Goal: Transaction & Acquisition: Book appointment/travel/reservation

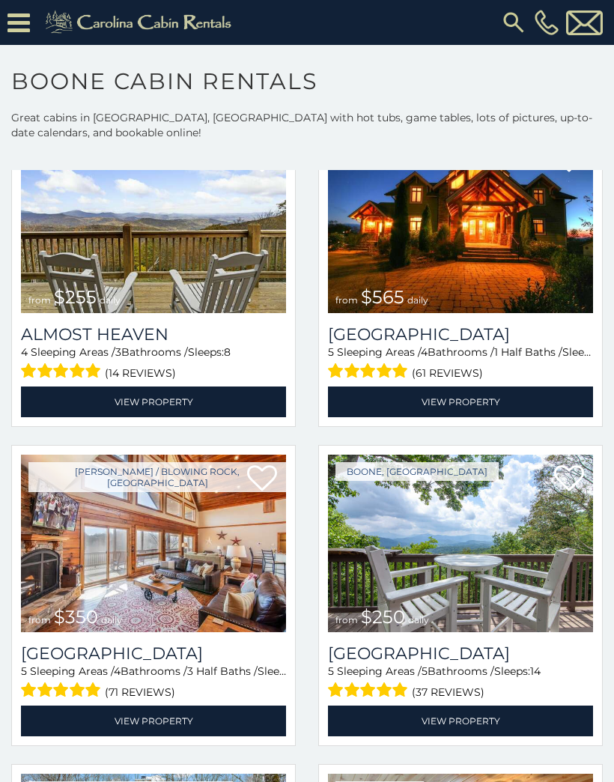
scroll to position [2667, 0]
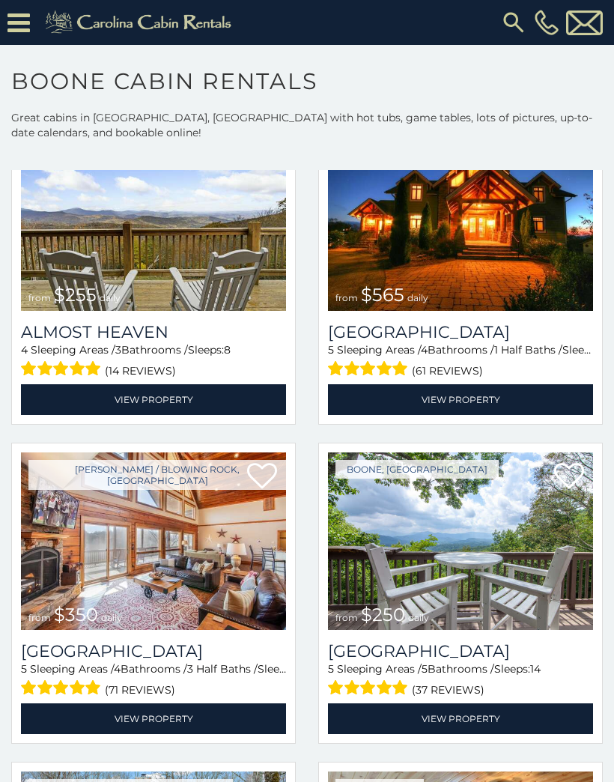
click at [167, 548] on img at bounding box center [153, 540] width 265 height 177
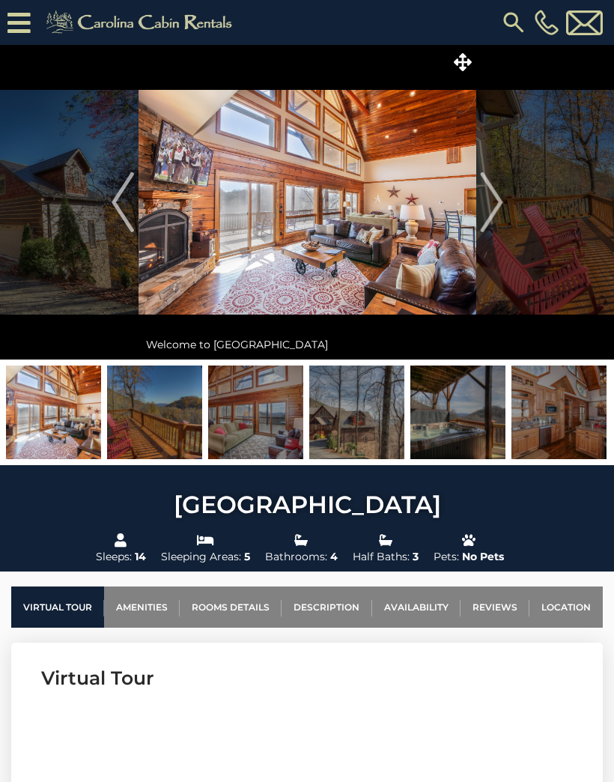
click at [489, 207] on img "Next" at bounding box center [491, 202] width 22 height 60
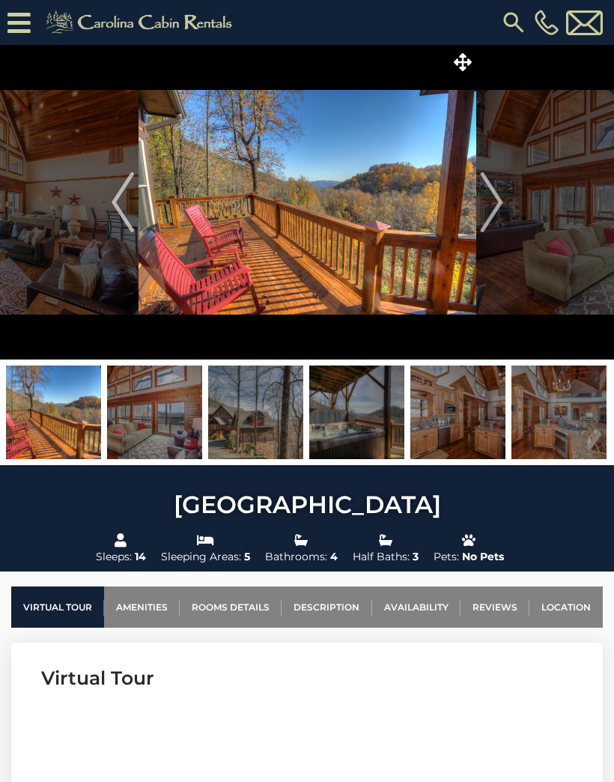
click at [493, 214] on img "Next" at bounding box center [491, 202] width 22 height 60
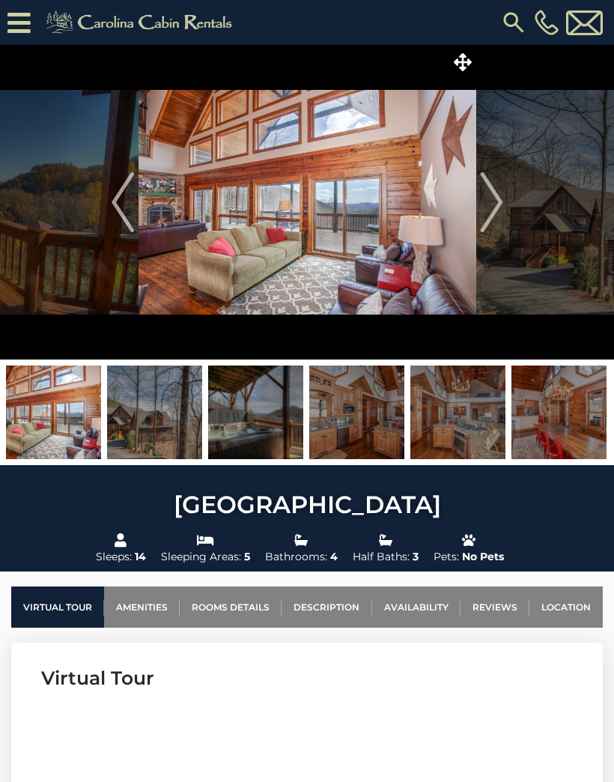
click at [484, 211] on img "Next" at bounding box center [491, 202] width 22 height 60
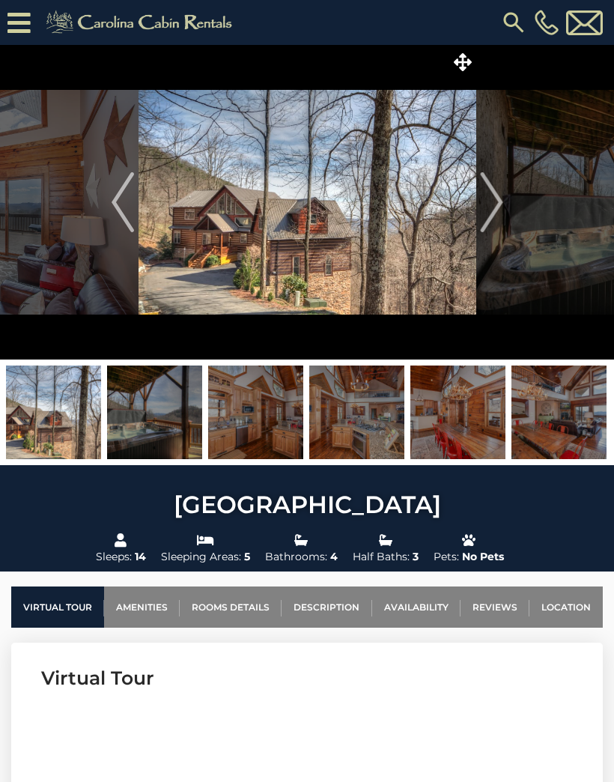
click at [496, 210] on img "Next" at bounding box center [491, 202] width 22 height 60
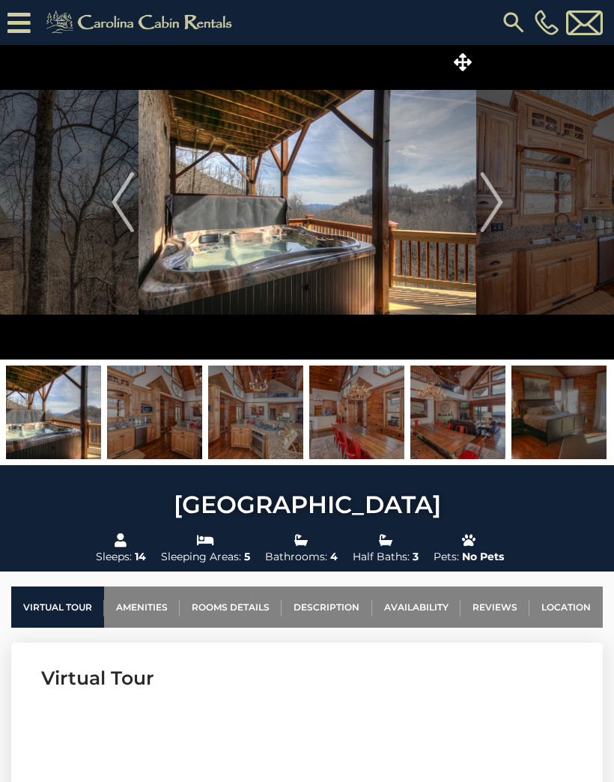
click at [493, 212] on img "Next" at bounding box center [491, 202] width 22 height 60
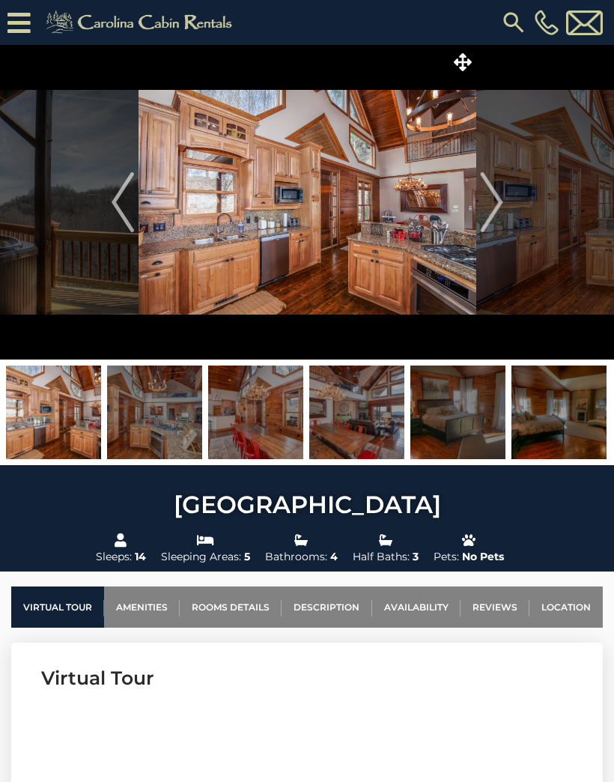
click at [485, 212] on img "Next" at bounding box center [491, 202] width 22 height 60
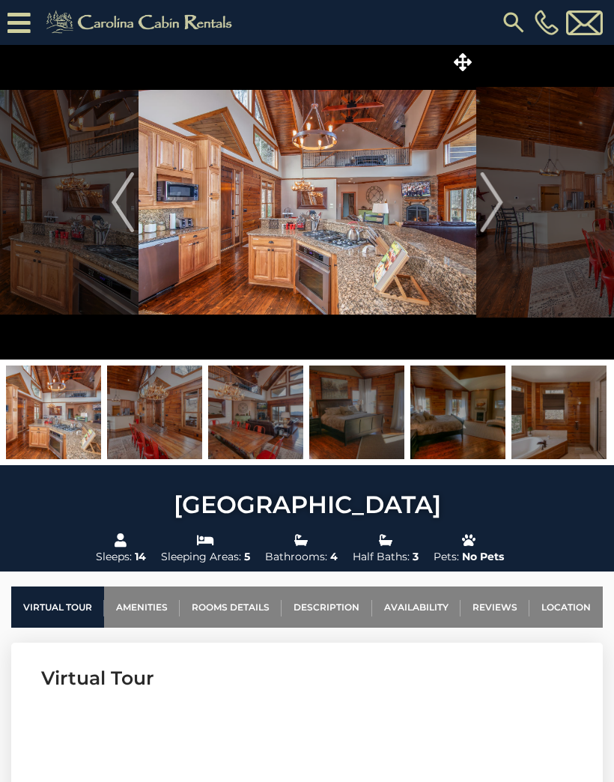
click at [494, 207] on img "Next" at bounding box center [491, 202] width 22 height 60
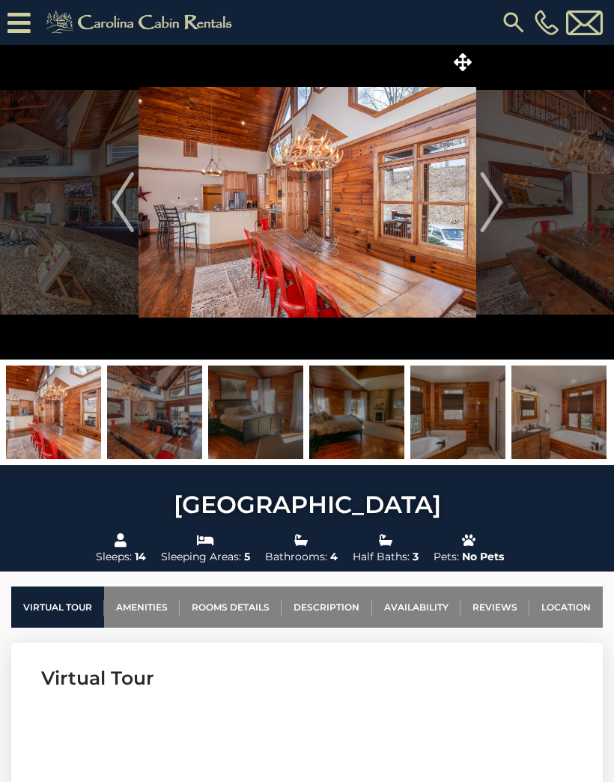
click at [490, 203] on img "Next" at bounding box center [491, 202] width 22 height 60
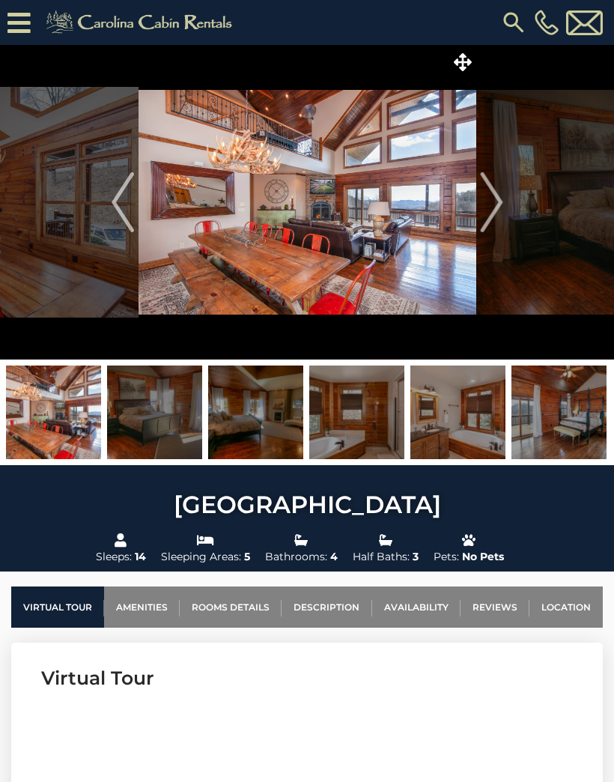
click at [493, 204] on img "Next" at bounding box center [491, 202] width 22 height 60
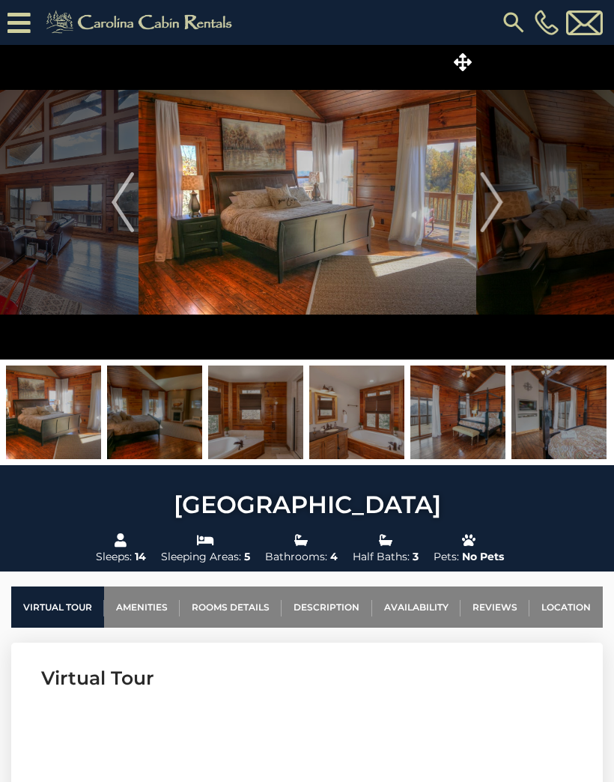
click at [493, 202] on img "Next" at bounding box center [491, 202] width 22 height 60
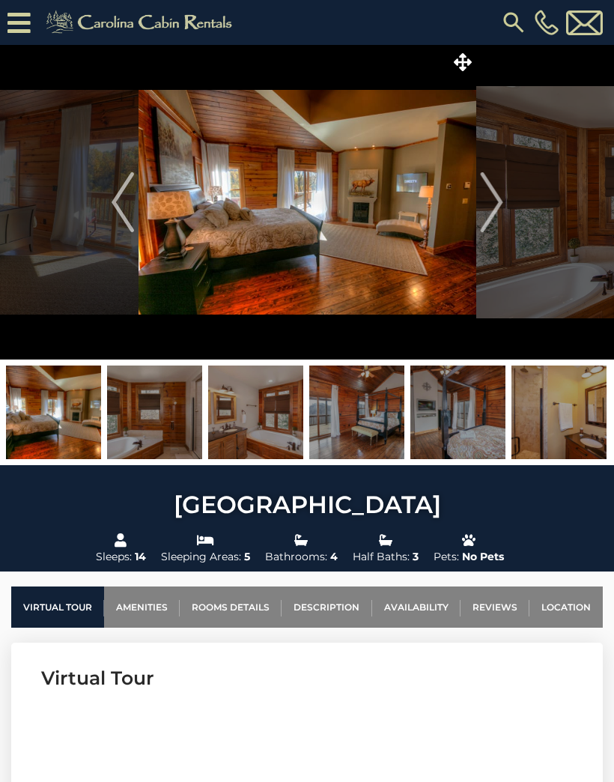
click at [490, 200] on img "Next" at bounding box center [491, 202] width 22 height 60
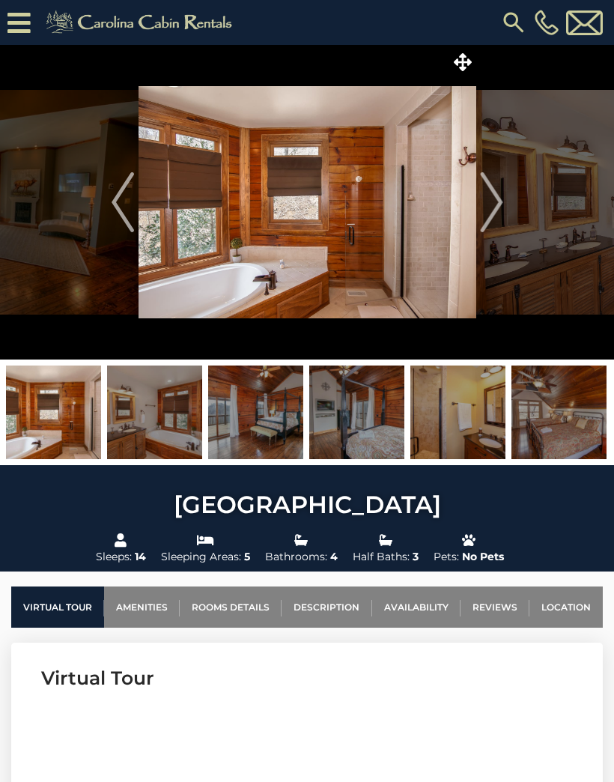
click at [494, 201] on img "Next" at bounding box center [491, 202] width 22 height 60
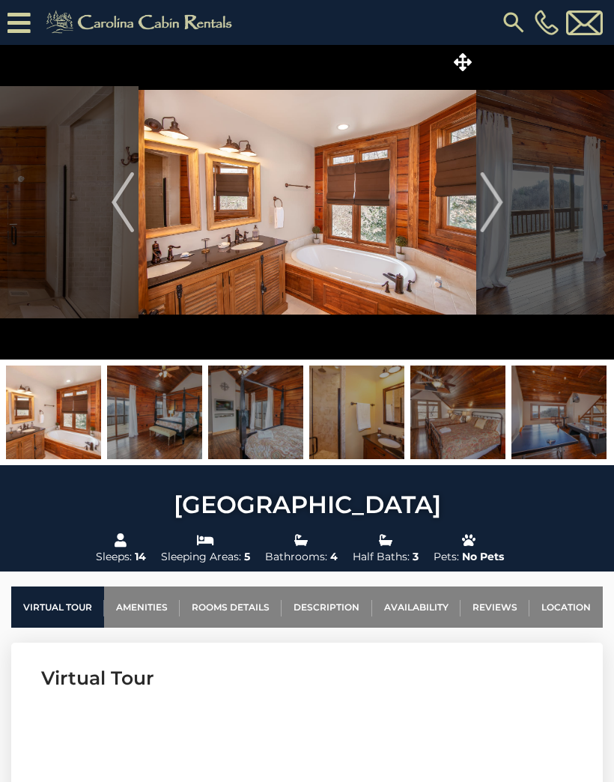
click at [498, 210] on img "Next" at bounding box center [491, 202] width 22 height 60
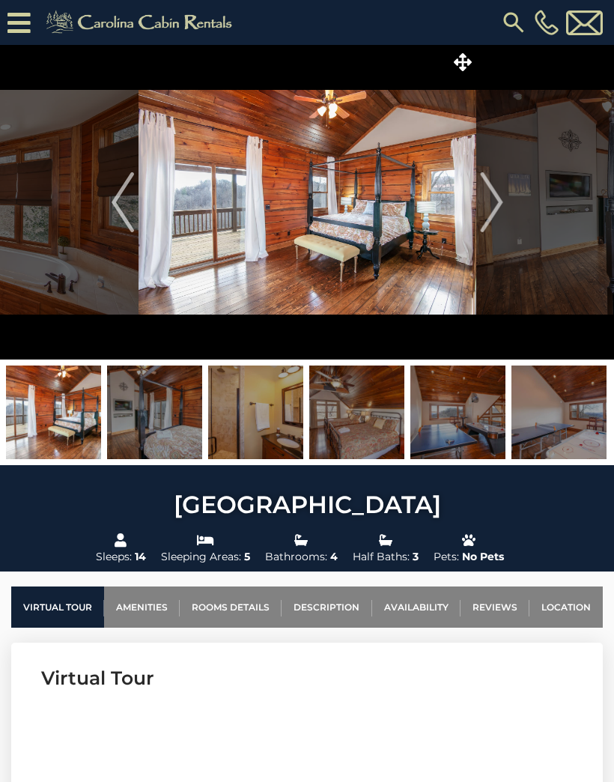
click at [490, 204] on img "Next" at bounding box center [491, 202] width 22 height 60
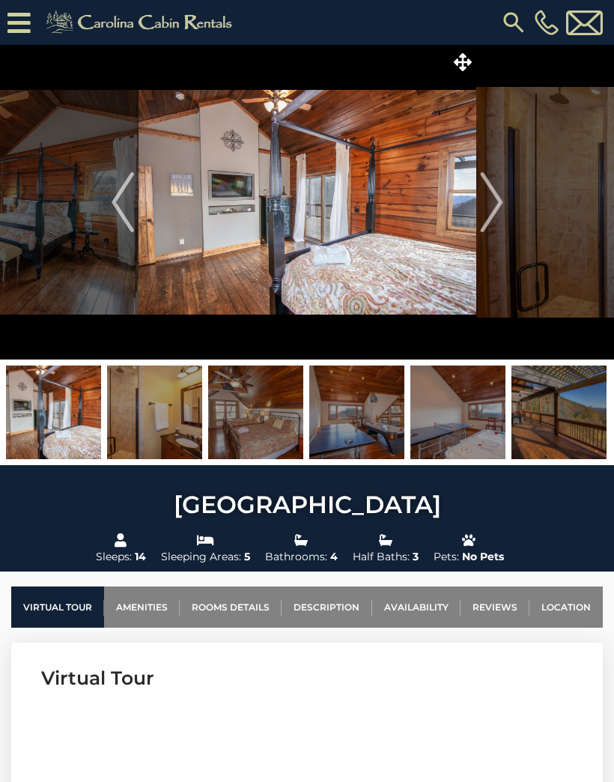
click at [493, 201] on img "Next" at bounding box center [491, 202] width 22 height 60
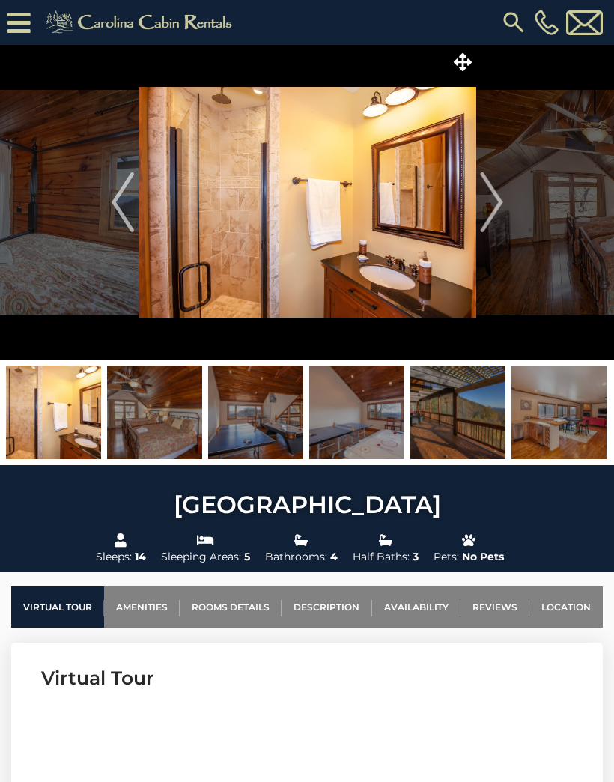
click at [491, 202] on img "Next" at bounding box center [491, 202] width 22 height 60
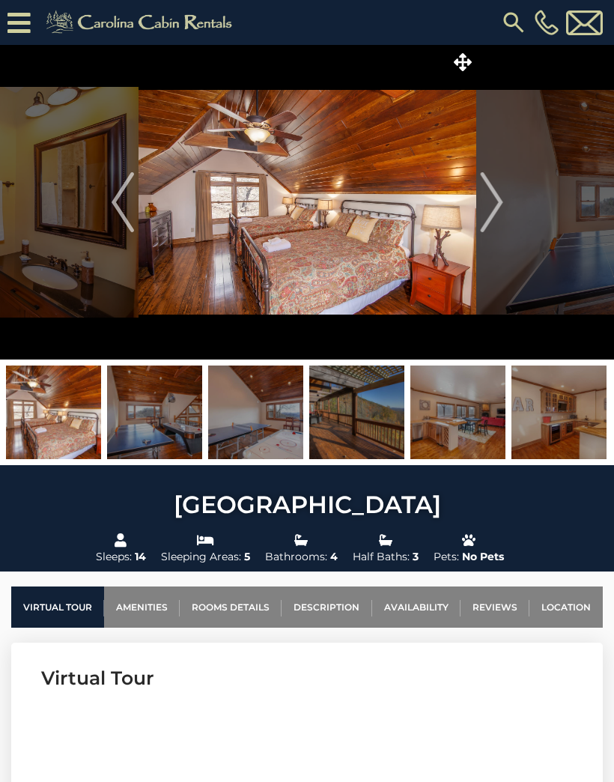
click at [487, 207] on img "Next" at bounding box center [491, 202] width 22 height 60
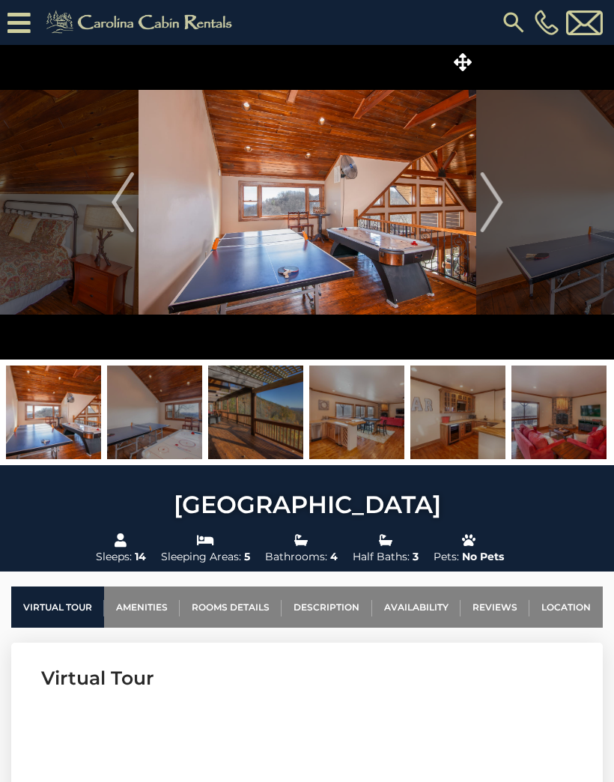
click at [495, 203] on img "Next" at bounding box center [491, 202] width 22 height 60
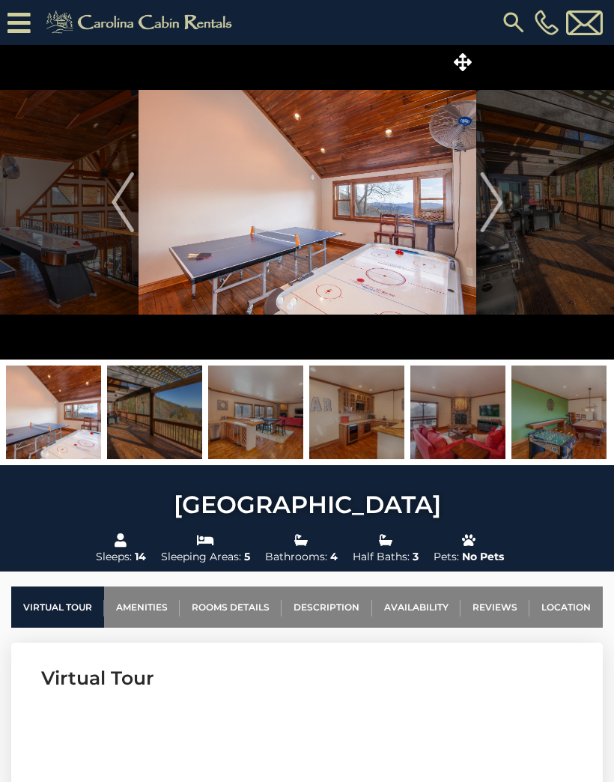
click at [495, 201] on img "Next" at bounding box center [491, 202] width 22 height 60
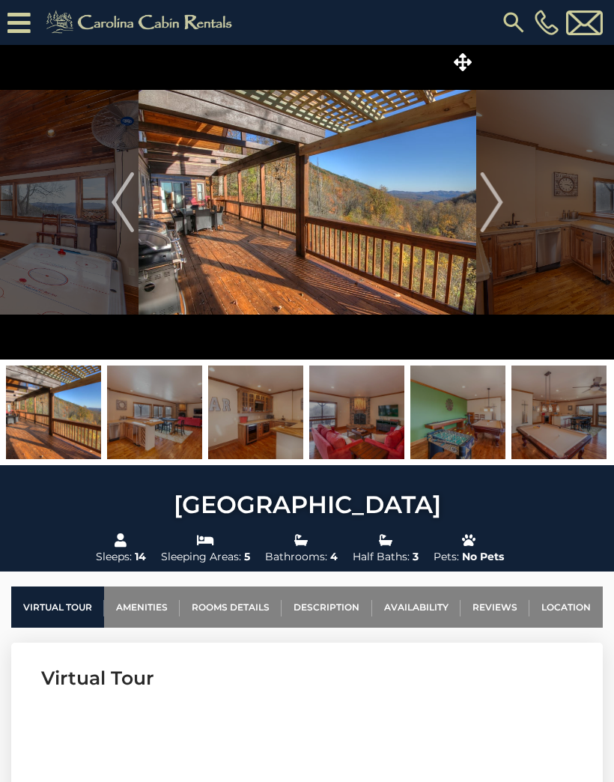
click at [499, 210] on img "Next" at bounding box center [491, 202] width 22 height 60
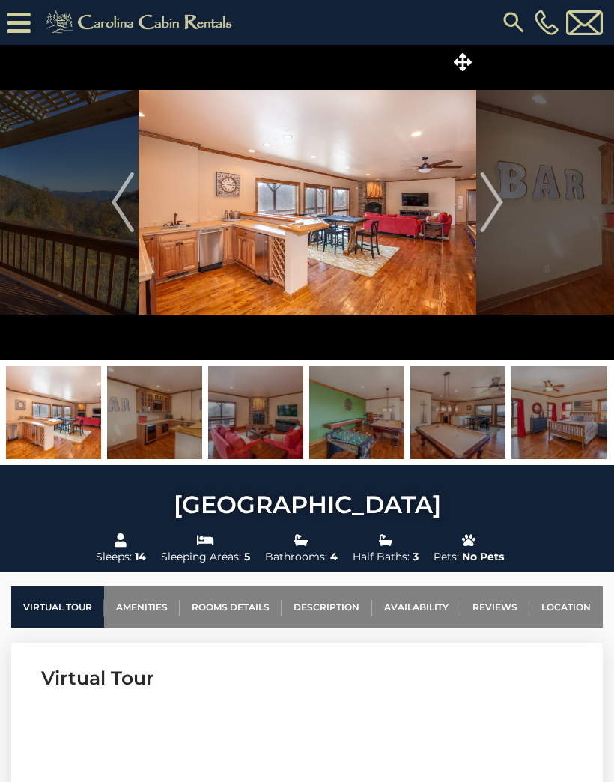
click at [492, 202] on img "Next" at bounding box center [491, 202] width 22 height 60
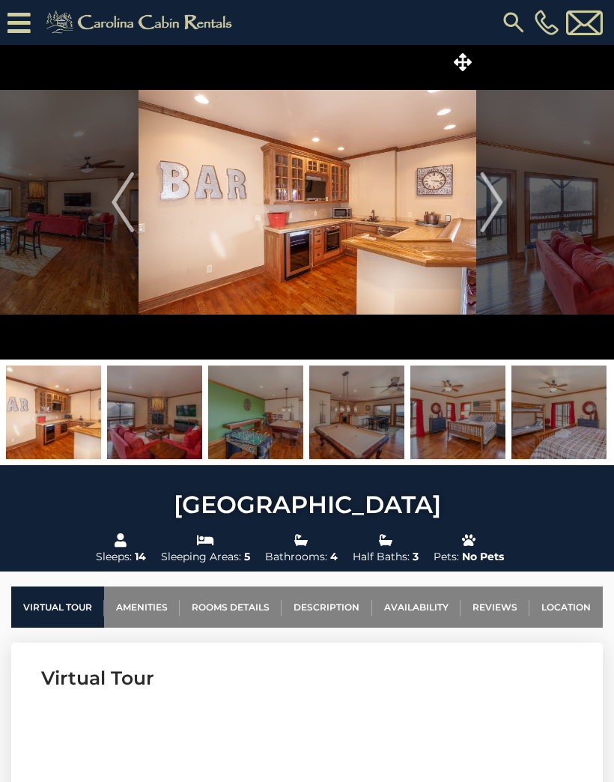
click at [493, 205] on img "Next" at bounding box center [491, 202] width 22 height 60
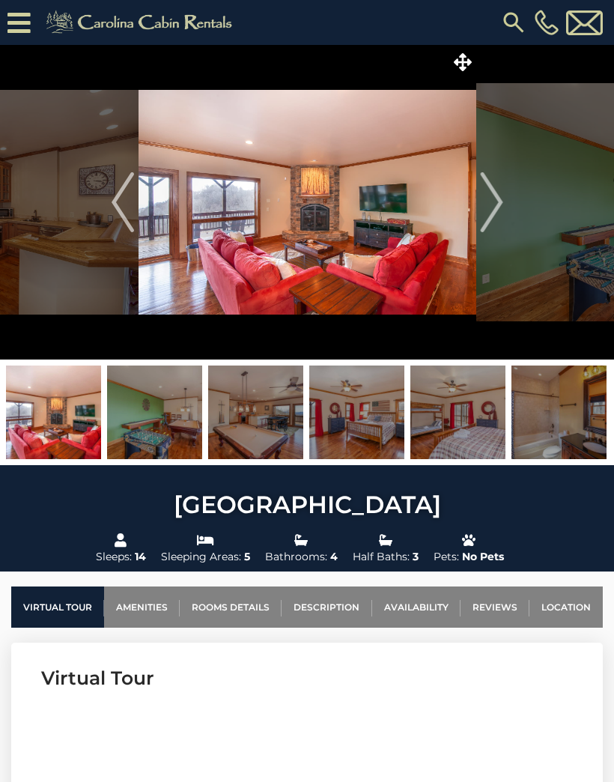
click at [487, 211] on img "Next" at bounding box center [491, 202] width 22 height 60
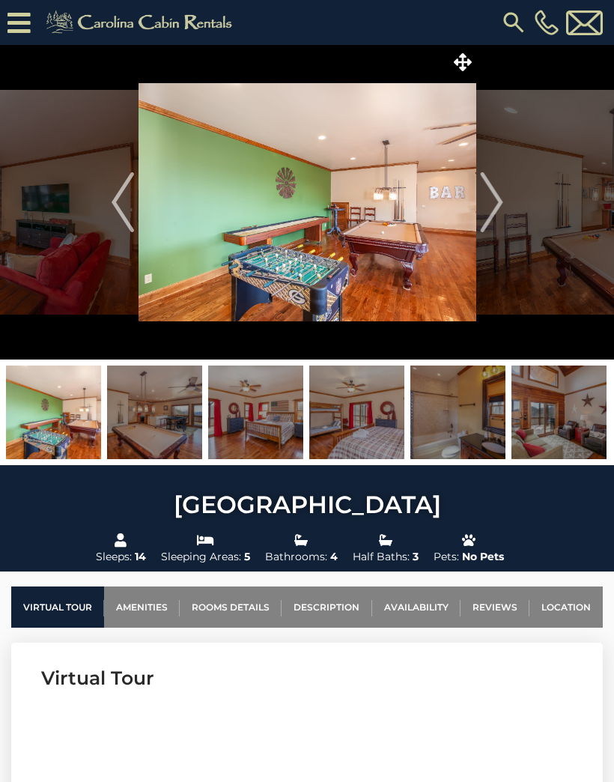
click at [484, 213] on img "Next" at bounding box center [491, 202] width 22 height 60
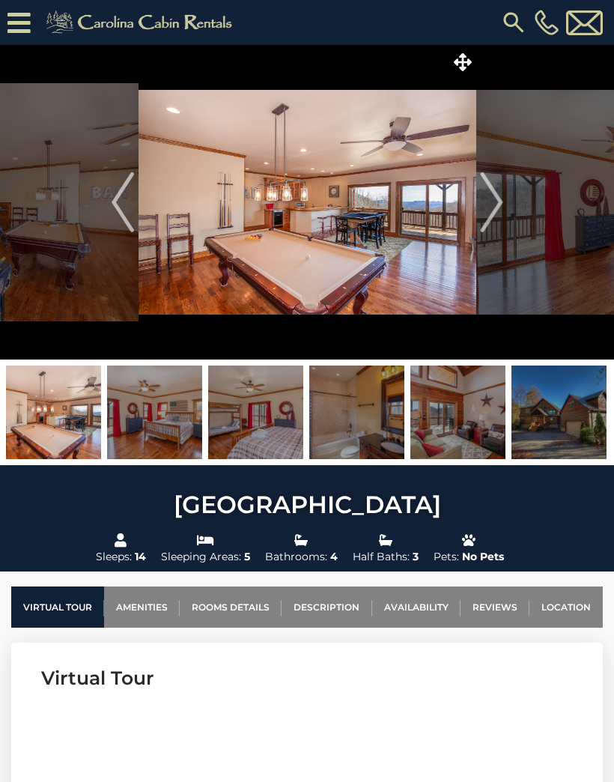
click at [502, 208] on img "Next" at bounding box center [491, 202] width 22 height 60
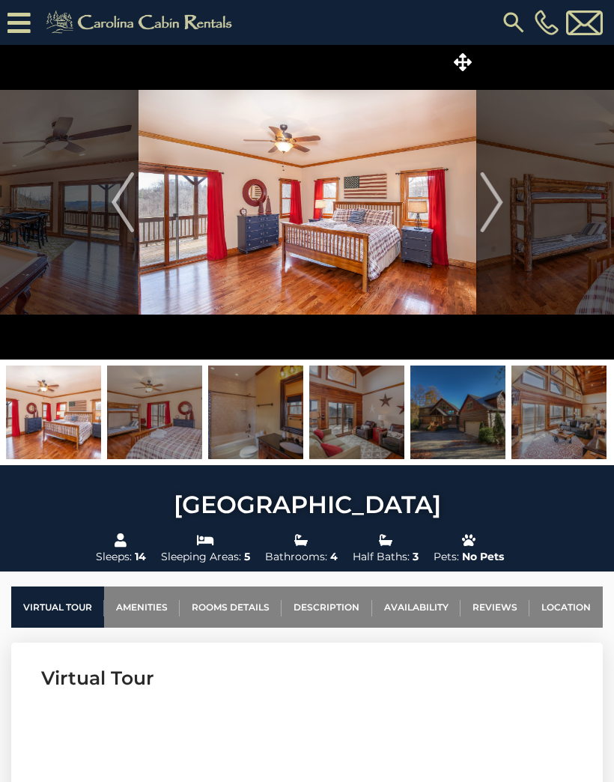
click at [492, 210] on img "Next" at bounding box center [491, 202] width 22 height 60
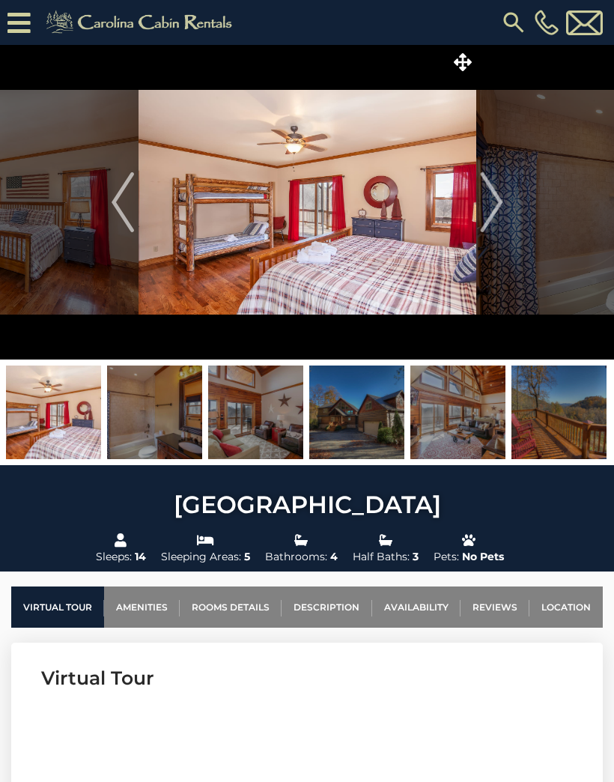
click at [495, 212] on img "Next" at bounding box center [491, 202] width 22 height 60
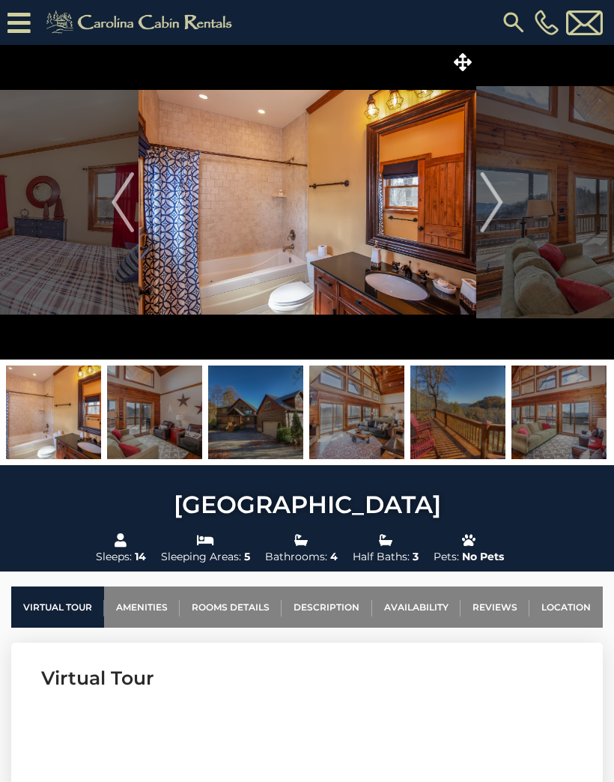
click at [494, 202] on img "Next" at bounding box center [491, 202] width 22 height 60
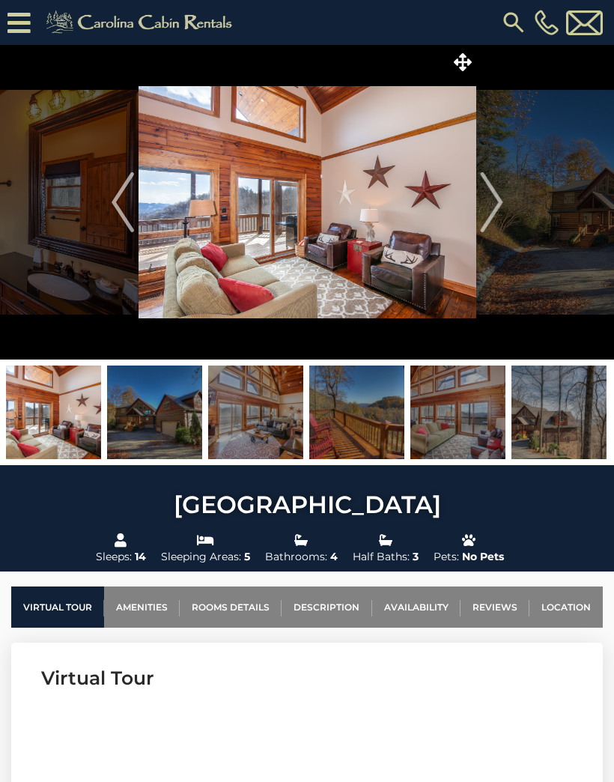
click at [492, 216] on img "Next" at bounding box center [491, 202] width 22 height 60
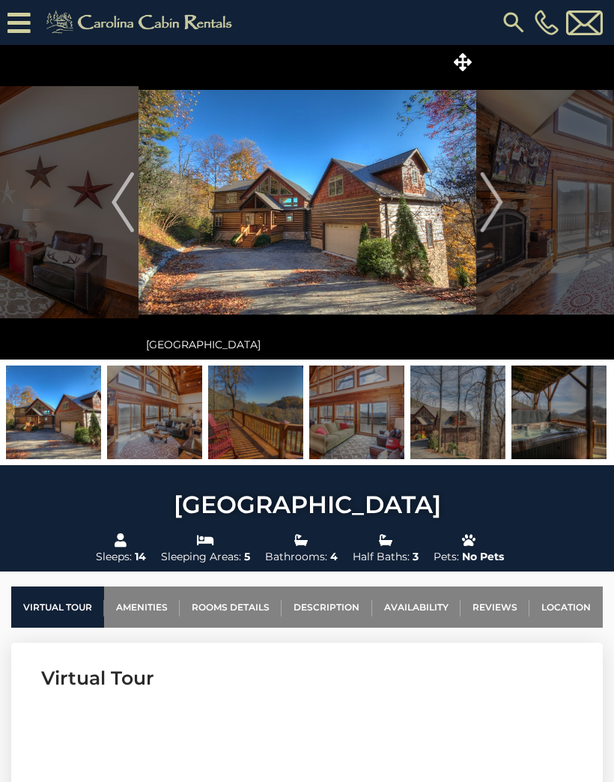
click at [497, 206] on img "Next" at bounding box center [491, 202] width 22 height 60
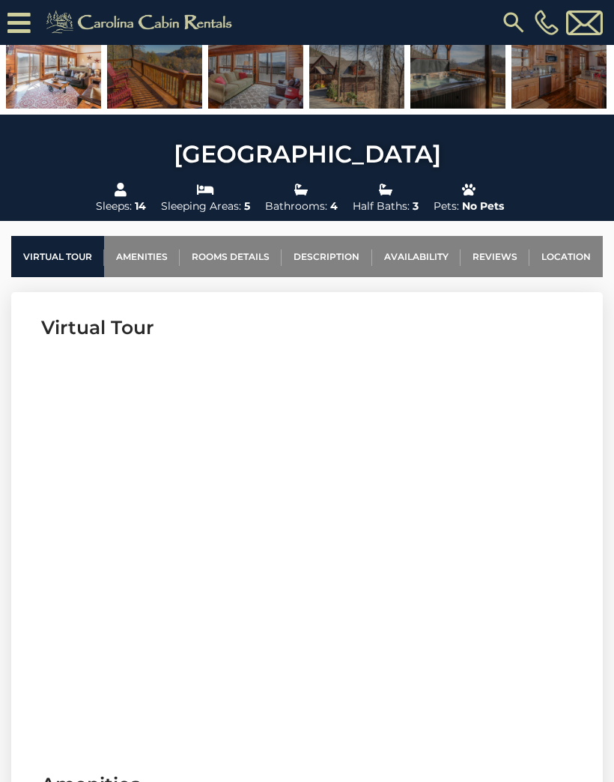
scroll to position [391, 0]
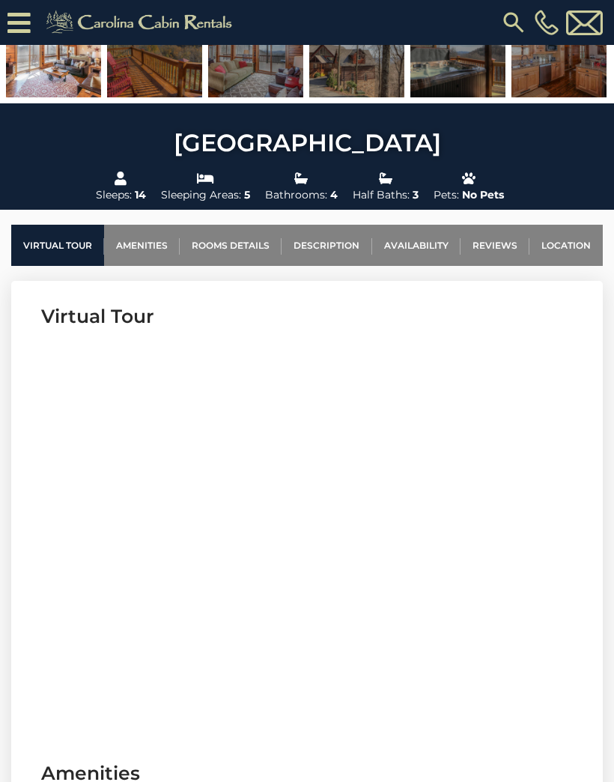
click at [145, 251] on link "Amenities" at bounding box center [142, 245] width 76 height 41
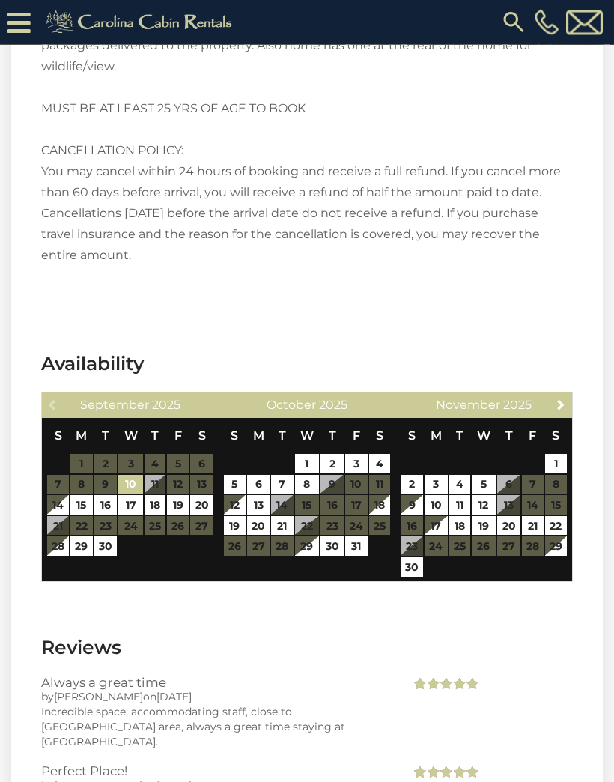
scroll to position [3654, 0]
click at [529, 764] on div at bounding box center [491, 771] width 185 height 15
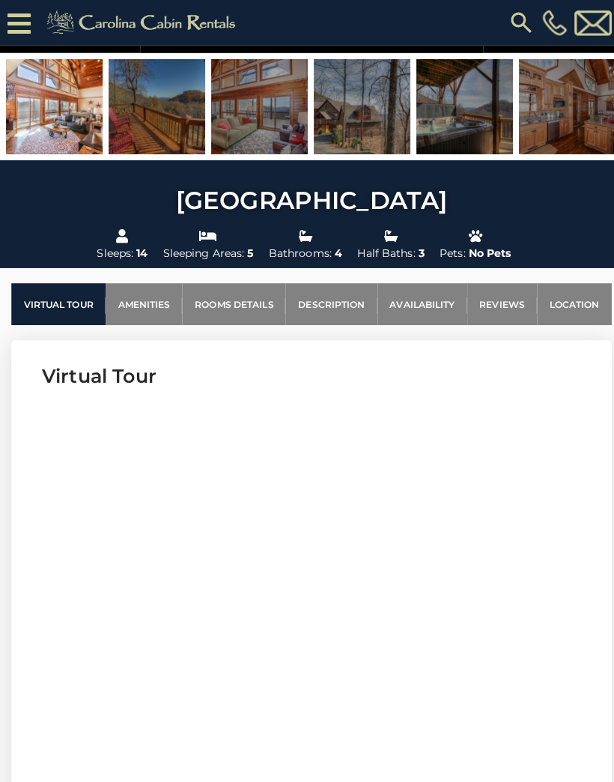
scroll to position [338, 0]
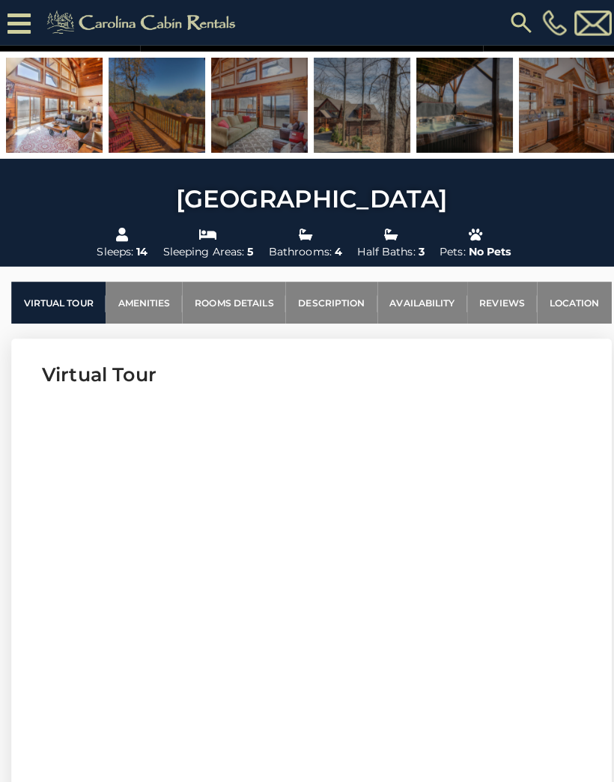
click at [561, 296] on link "Location" at bounding box center [565, 298] width 73 height 41
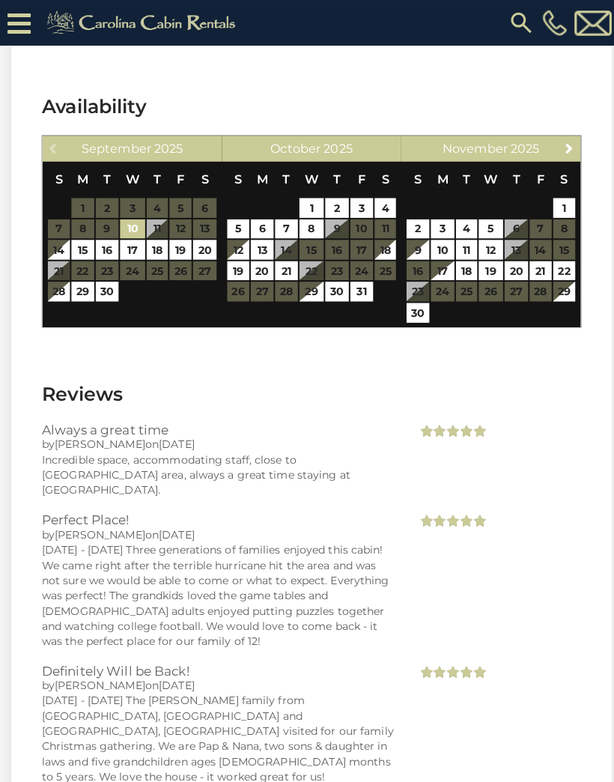
scroll to position [3911, 0]
